Goal: Information Seeking & Learning: Learn about a topic

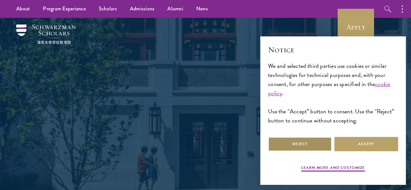
click at [312, 141] on button "Reject" at bounding box center [300, 144] width 64 height 15
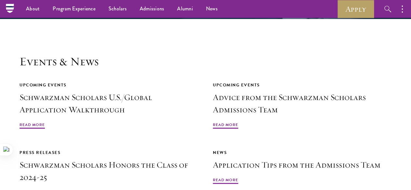
scroll to position [1331, 0]
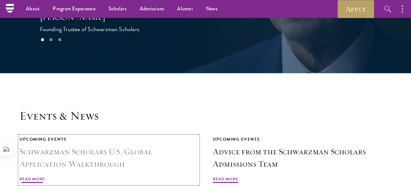
click at [153, 146] on h3 "Schwarzman Scholars U.S./Global Application Walkthrough" at bounding box center [108, 158] width 179 height 25
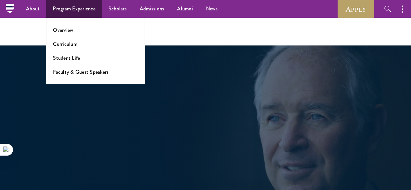
scroll to position [1169, 0]
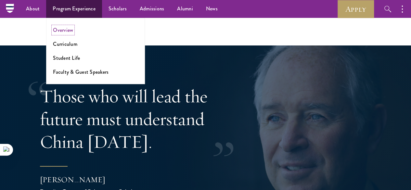
click at [68, 32] on link "Overview" at bounding box center [63, 29] width 20 height 7
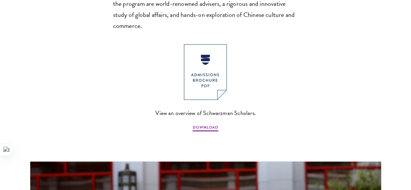
scroll to position [487, 0]
click at [212, 81] on img at bounding box center [205, 72] width 43 height 56
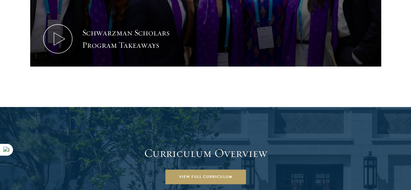
scroll to position [866, 0]
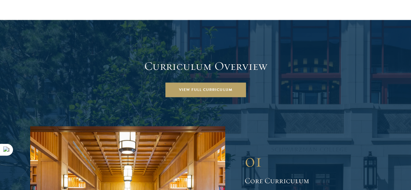
click at [197, 59] on header "Curriculum Overview View Full Curriculum" at bounding box center [205, 78] width 351 height 38
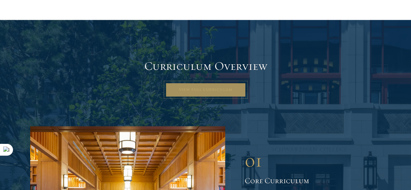
click at [200, 83] on link "View Full Curriculum" at bounding box center [205, 90] width 81 height 15
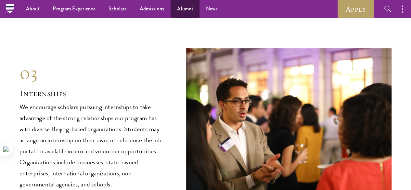
scroll to position [3135, 0]
